Goal: Task Accomplishment & Management: Manage account settings

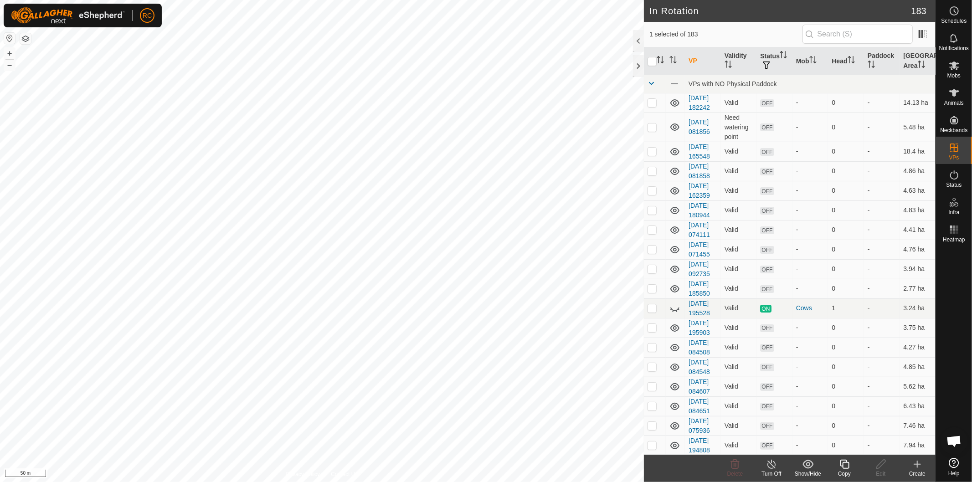
click at [850, 462] on copy-svg-icon at bounding box center [844, 464] width 36 height 11
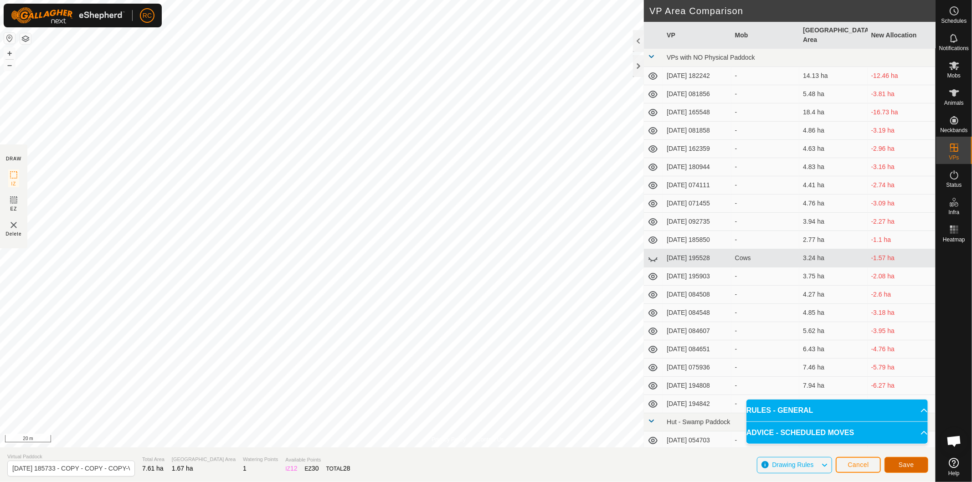
click at [903, 467] on span "Save" at bounding box center [905, 464] width 15 height 7
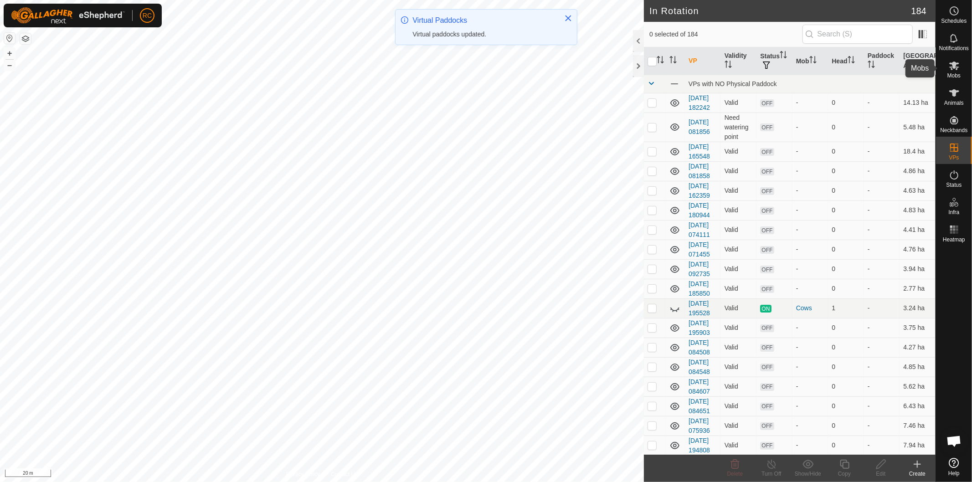
click at [955, 65] on icon at bounding box center [954, 66] width 10 height 9
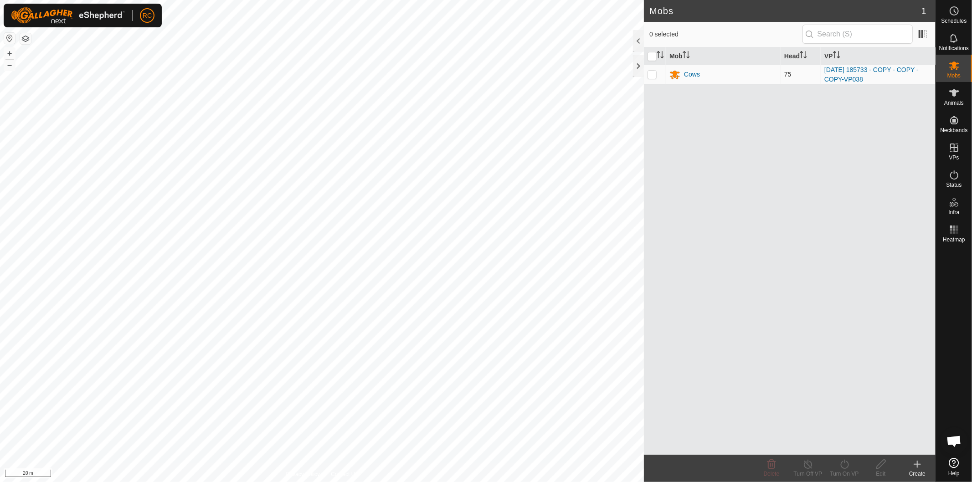
click at [650, 76] on p-checkbox at bounding box center [651, 74] width 9 height 7
checkbox input "true"
click at [844, 466] on icon at bounding box center [844, 464] width 11 height 11
click at [845, 425] on link "Later" at bounding box center [871, 425] width 90 height 18
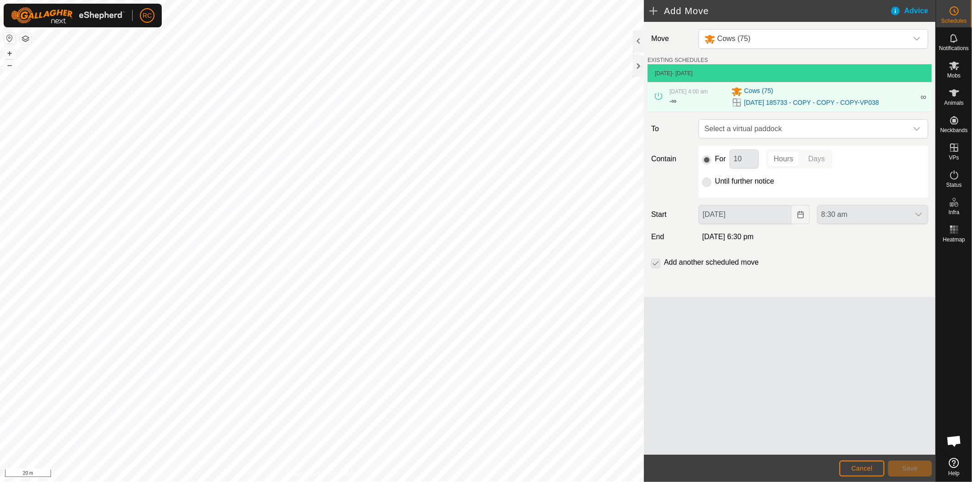
click at [708, 181] on p-radiobutton at bounding box center [706, 181] width 9 height 11
click at [749, 128] on span "Select a virtual paddock" at bounding box center [804, 129] width 207 height 18
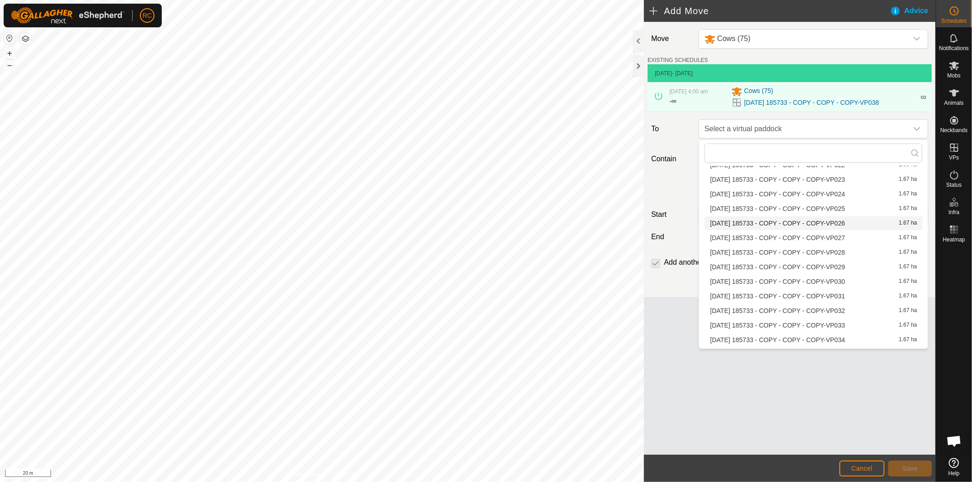
scroll to position [857, 0]
click at [806, 340] on li "[DATE] 185733 - COPY - COPY - COPY-VP039 1.67 ha" at bounding box center [813, 343] width 218 height 14
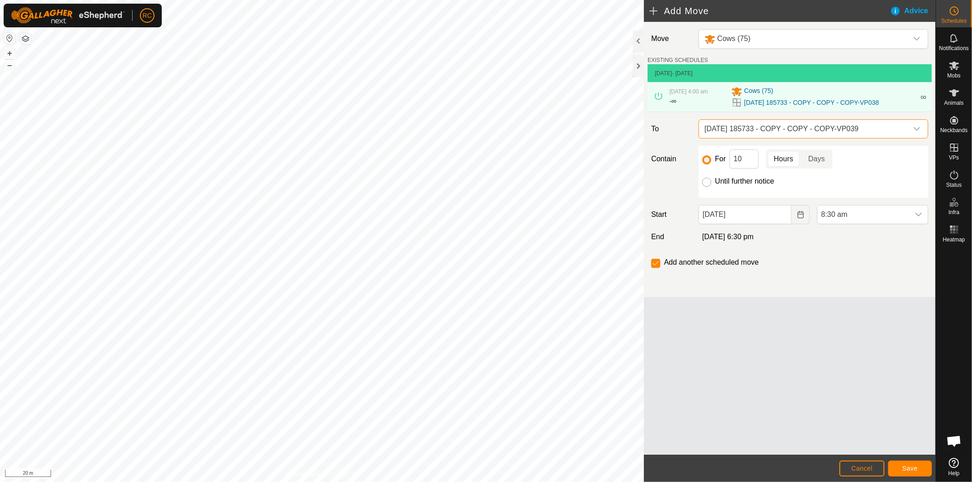
click at [705, 185] on input "Until further notice" at bounding box center [706, 182] width 9 height 9
radio input "true"
checkbox input "false"
click at [837, 219] on span "8:30 am" at bounding box center [863, 214] width 92 height 18
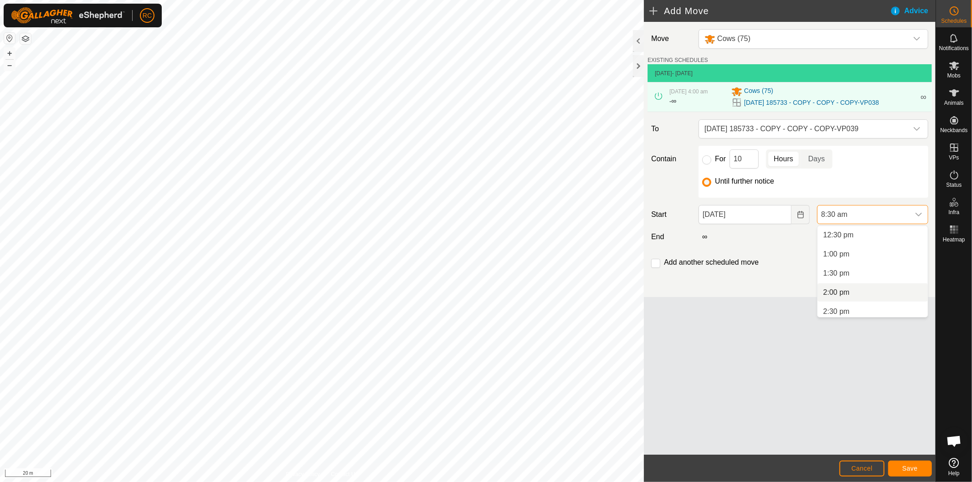
scroll to position [454, 0]
click at [859, 272] on li "1:00 pm" at bounding box center [872, 278] width 110 height 18
click at [908, 467] on span "Save" at bounding box center [909, 468] width 15 height 7
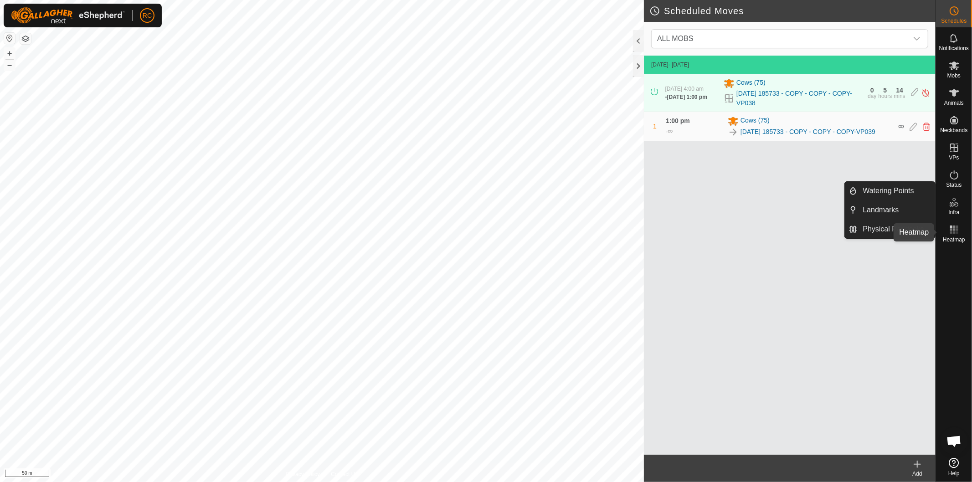
click at [957, 238] on span "Heatmap" at bounding box center [954, 239] width 22 height 5
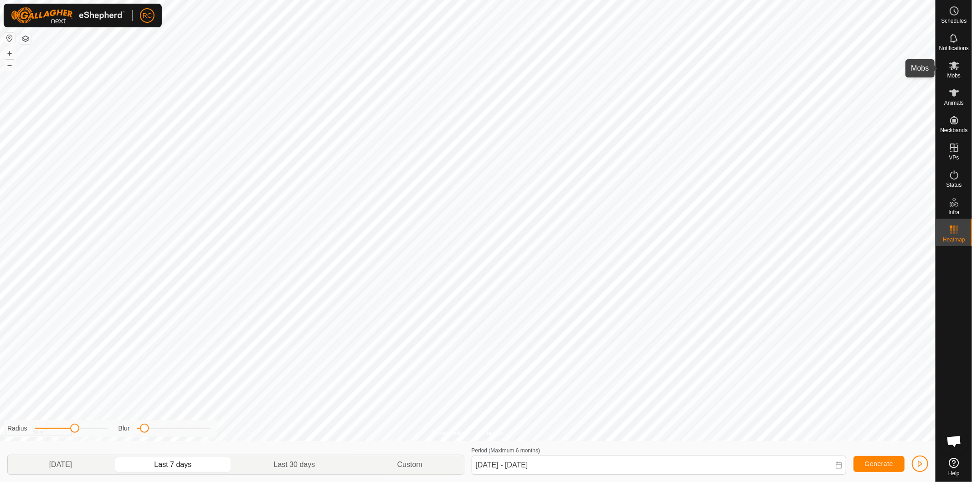
click at [953, 68] on icon at bounding box center [953, 65] width 11 height 11
